Goal: Task Accomplishment & Management: Complete application form

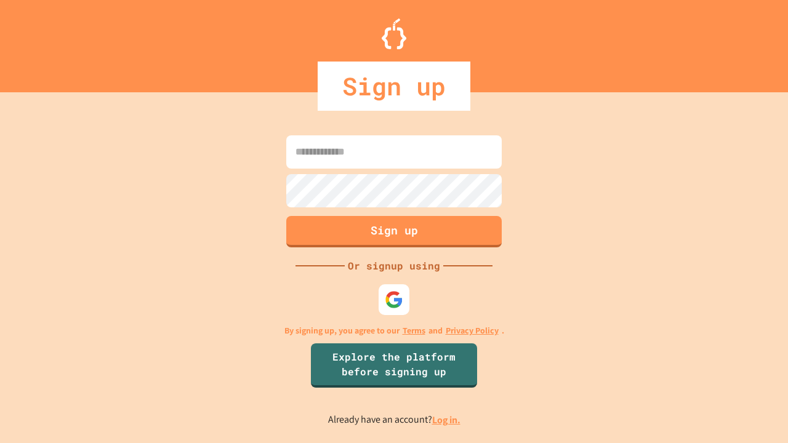
click at [447, 420] on link "Log in." at bounding box center [446, 419] width 28 height 13
